Goal: Transaction & Acquisition: Book appointment/travel/reservation

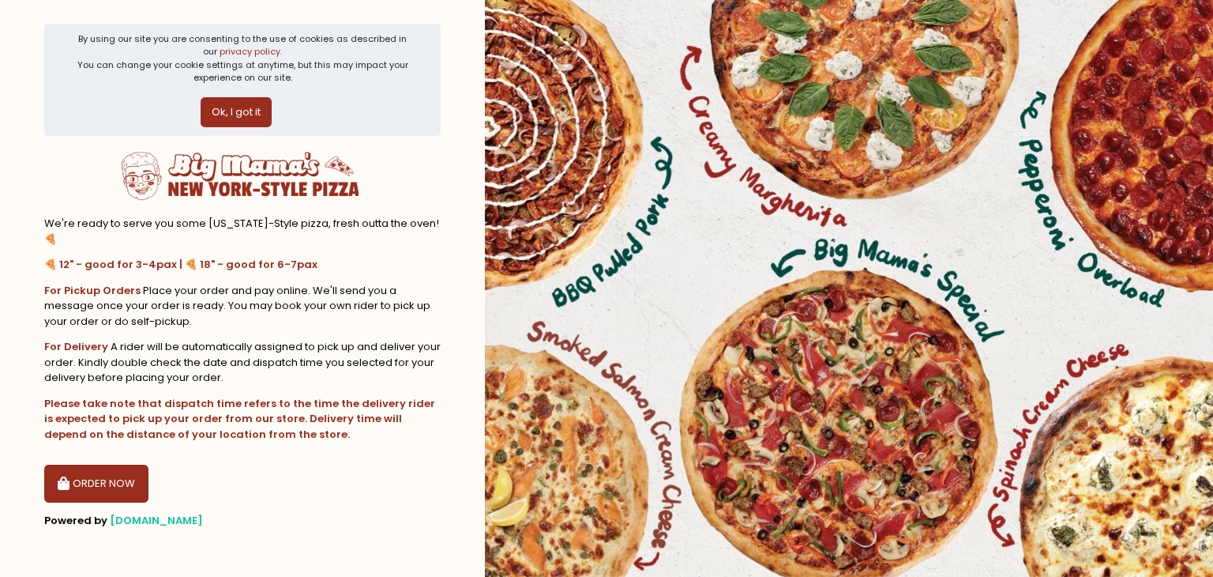
click at [66, 464] on button "ORDER NOW" at bounding box center [96, 483] width 104 height 38
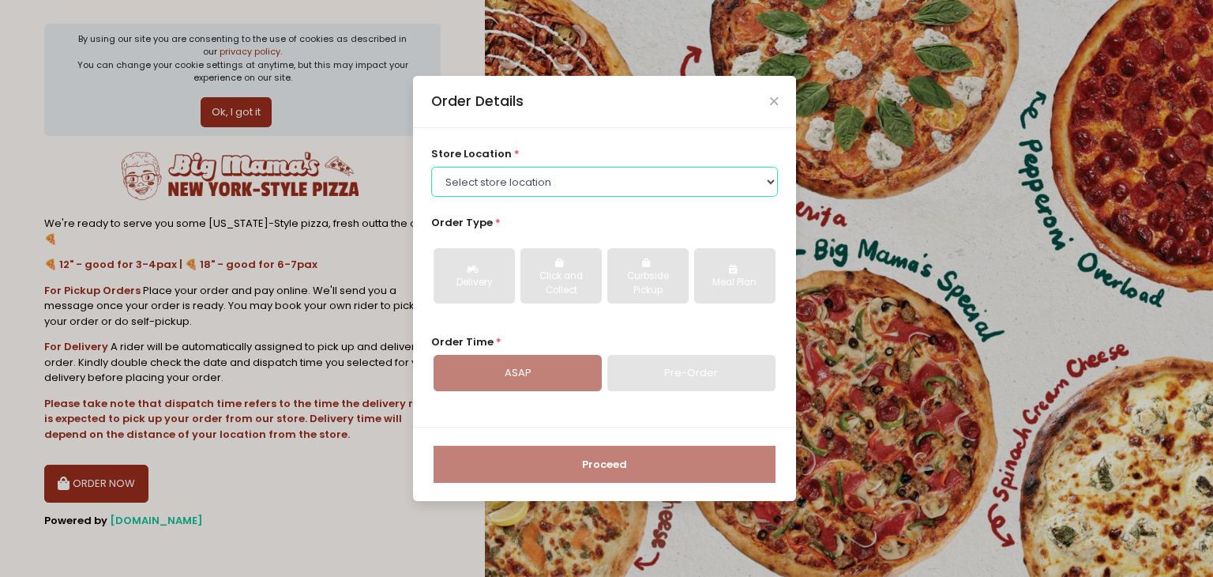
click at [479, 187] on select "Select store location [PERSON_NAME] Pizza - Marikina [PERSON_NAME] Pizza - Kati…" at bounding box center [604, 182] width 347 height 30
select select "6795b0553262bf4d3eb14c1d"
click at [431, 167] on select "Select store location [PERSON_NAME] Pizza - Marikina [PERSON_NAME] Pizza - Kati…" at bounding box center [604, 182] width 347 height 30
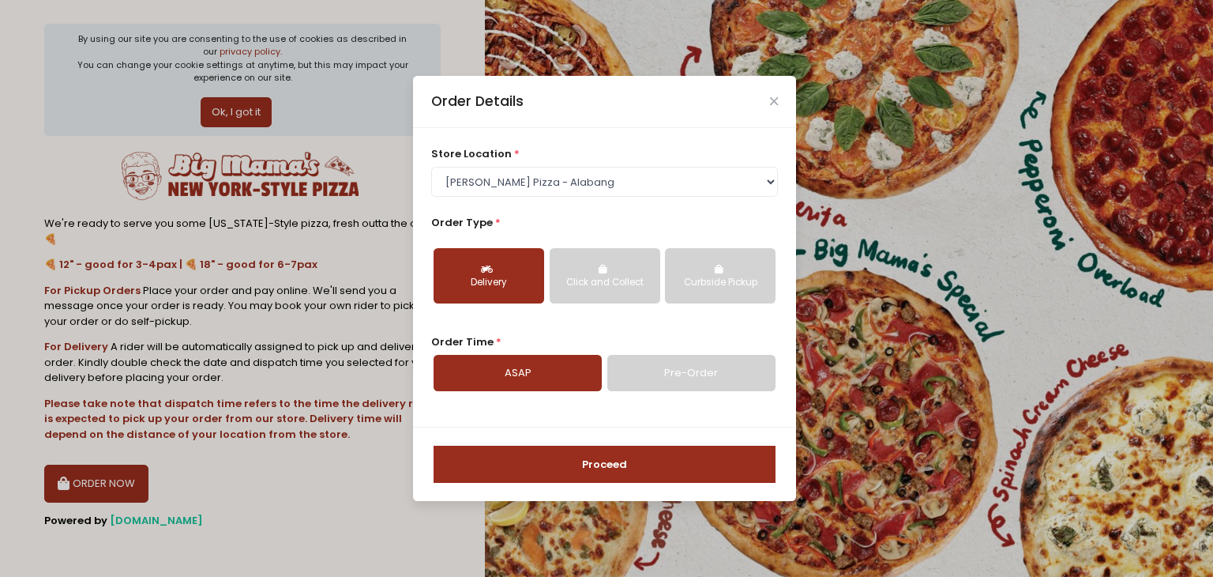
click at [548, 295] on div "Delivery Click and Collect Curbside Pickup" at bounding box center [604, 275] width 347 height 81
click at [584, 289] on div "Click and Collect" at bounding box center [605, 283] width 88 height 14
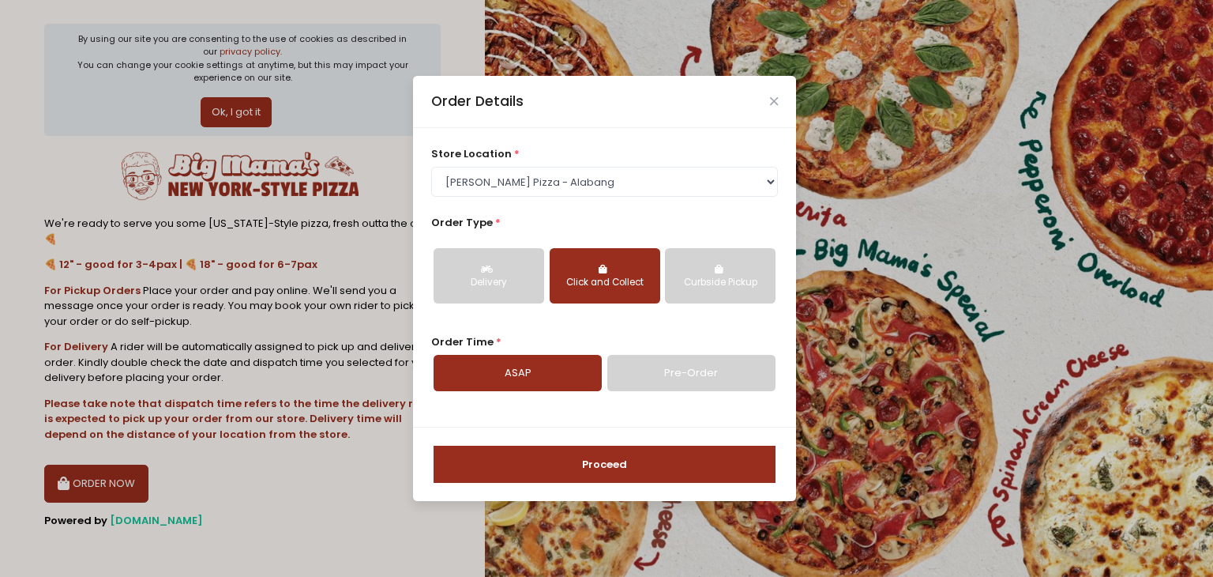
click at [639, 377] on link "Pre-Order" at bounding box center [691, 373] width 168 height 36
select select "[DATE]"
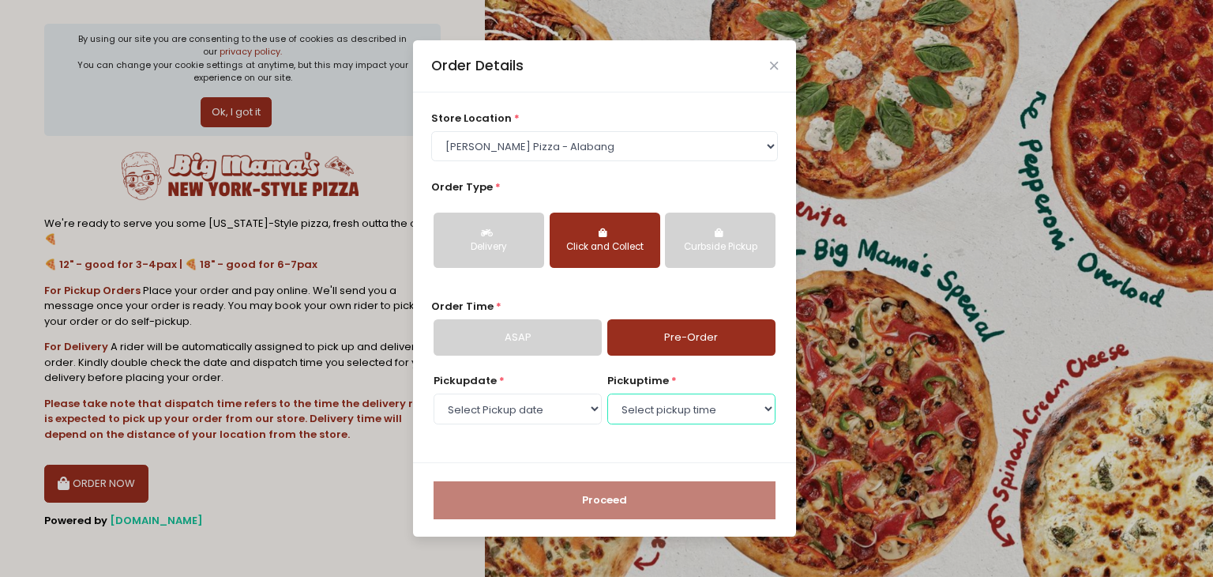
click at [638, 407] on select "Select pickup time 07:30 PM - 08:00 PM 08:00 PM - 08:30 PM 08:30 PM - 09:00 PM …" at bounding box center [691, 408] width 168 height 30
select select "19:30"
click at [607, 393] on select "Select pickup time 07:30 PM - 08:00 PM 08:00 PM - 08:30 PM 08:30 PM - 09:00 PM …" at bounding box center [691, 408] width 168 height 30
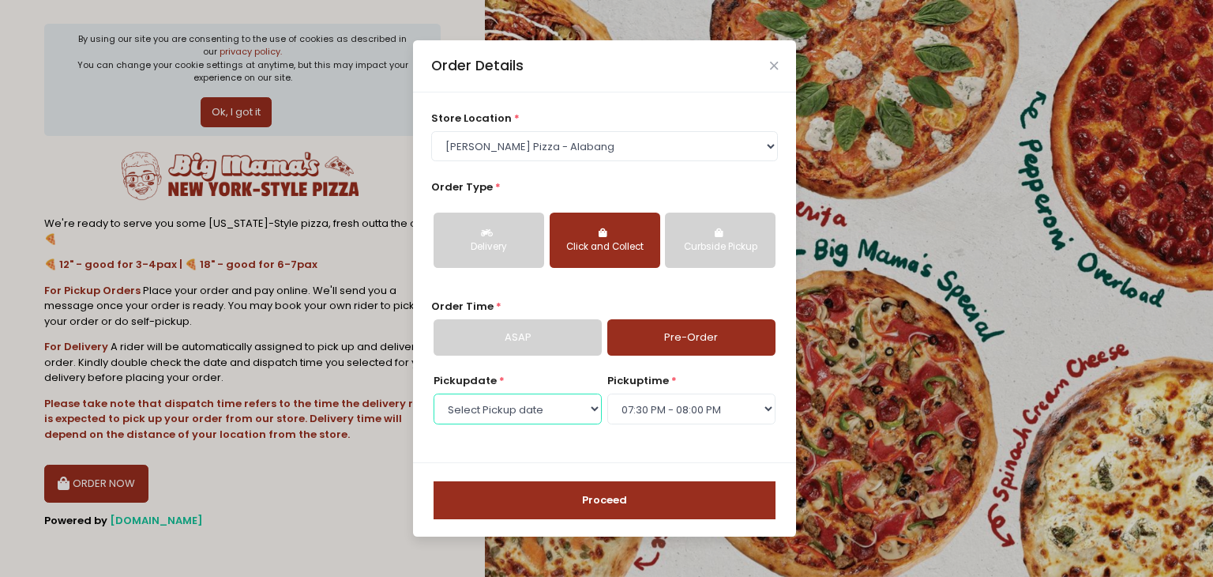
click at [576, 415] on select "Select Pickup date [DATE] [DATE] [DATE] [DATE] [DATE] [DATE]" at bounding box center [518, 408] width 168 height 30
select select "[DATE]"
click at [434, 393] on select "Select Pickup date [DATE] [DATE] [DATE] [DATE] [DATE] [DATE]" at bounding box center [518, 408] width 168 height 30
select select "19:30"
click at [584, 493] on button "Proceed" at bounding box center [605, 500] width 342 height 38
